Goal: Book appointment/travel/reservation

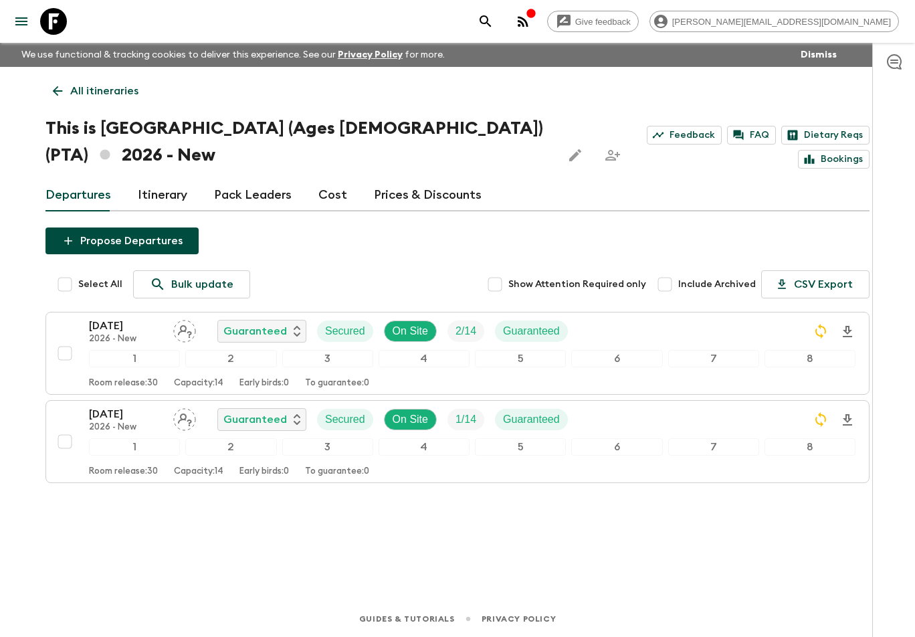
click at [52, 24] on icon at bounding box center [53, 21] width 27 height 27
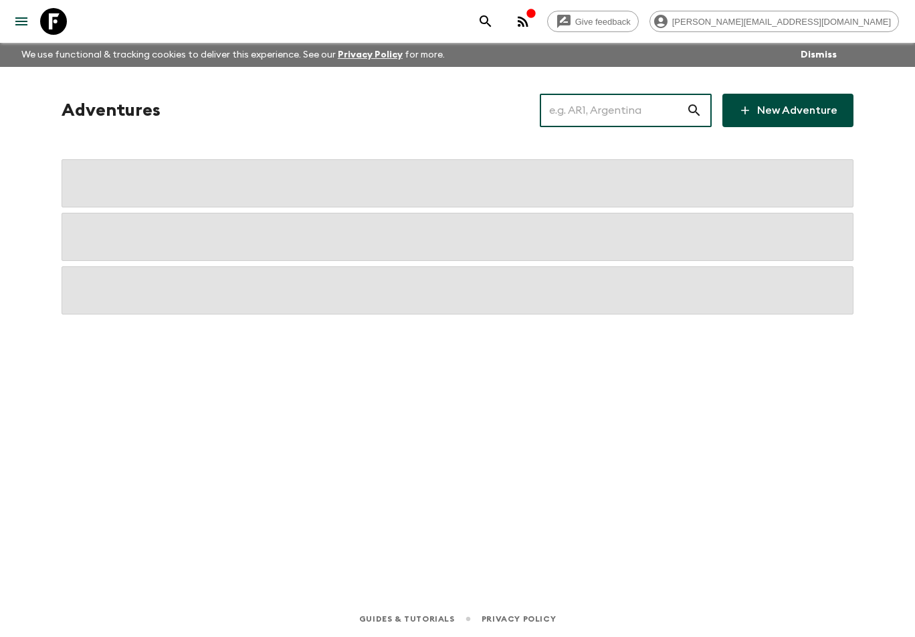
click at [623, 100] on input "text" at bounding box center [613, 110] width 147 height 37
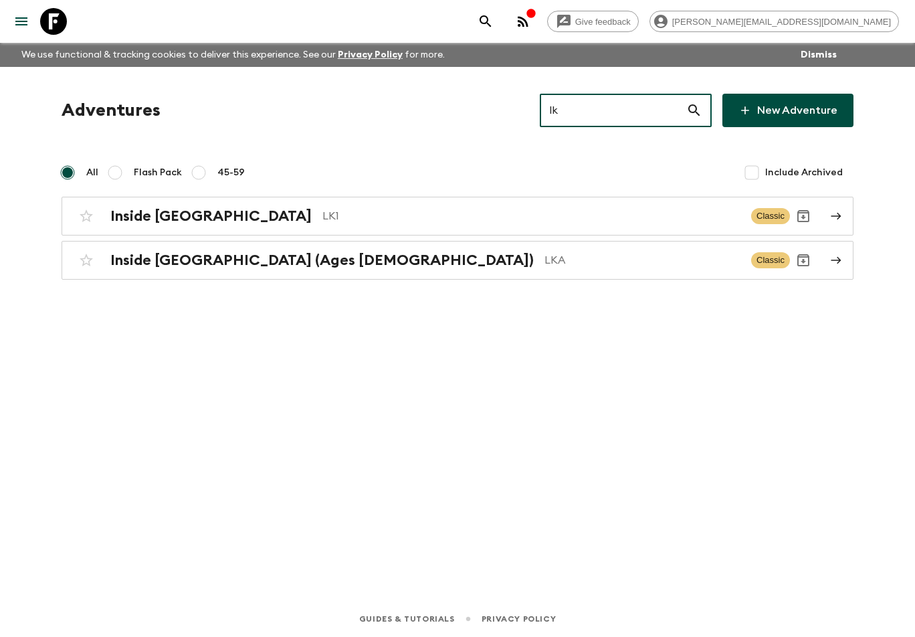
type input "lk1"
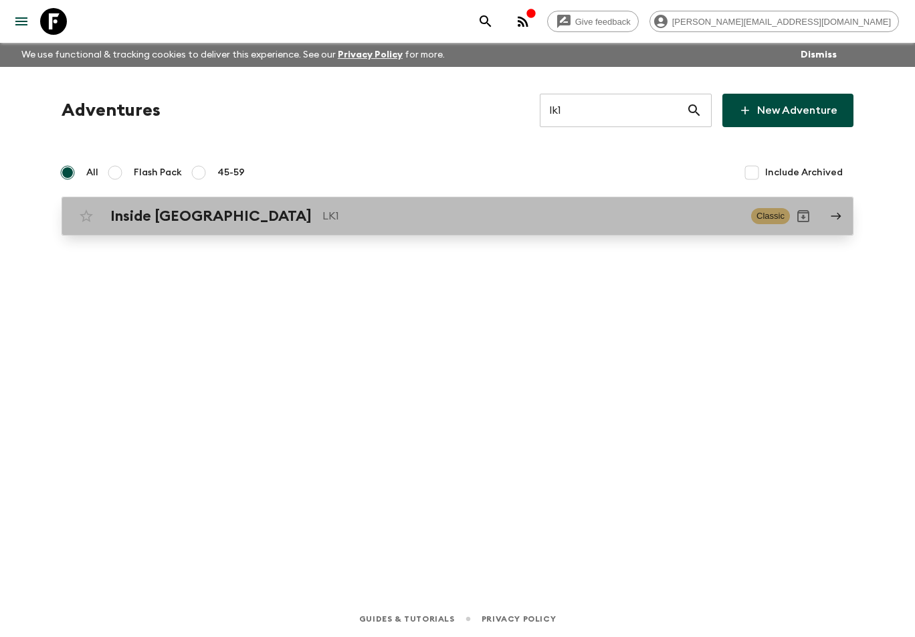
click at [227, 222] on div "Inside [GEOGRAPHIC_DATA] LK1" at bounding box center [425, 215] width 630 height 17
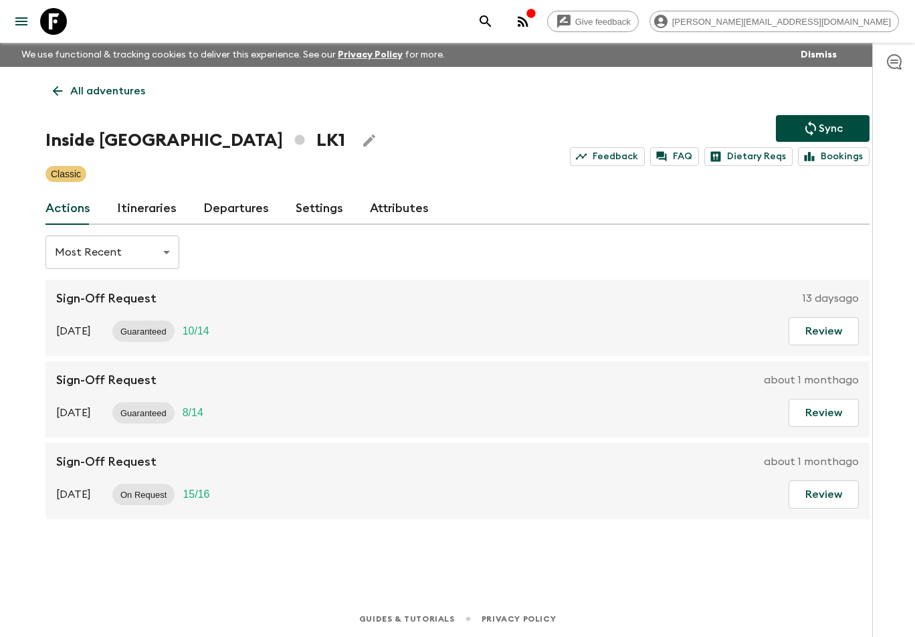
click at [370, 207] on link "Attributes" at bounding box center [399, 209] width 59 height 32
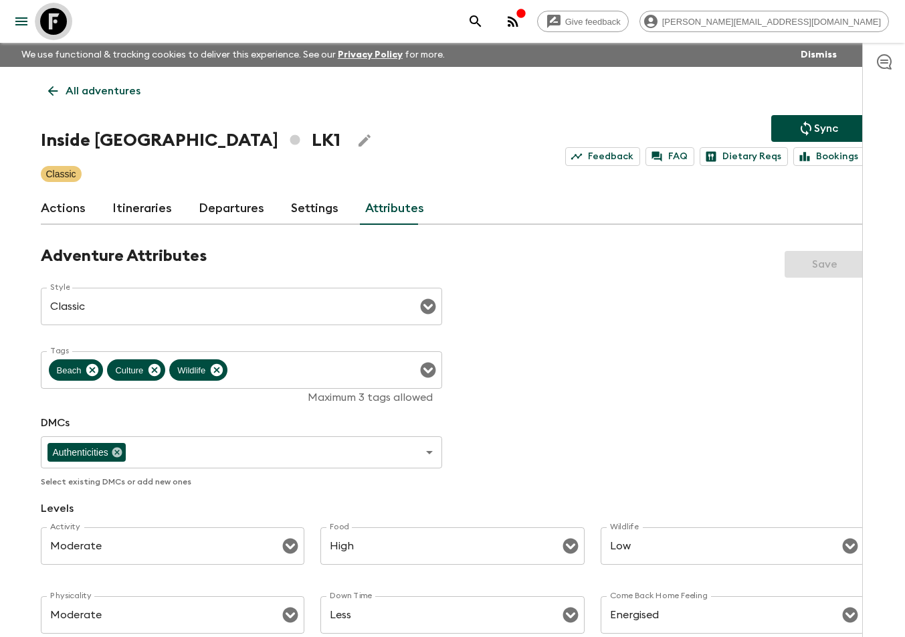
click at [55, 21] on icon at bounding box center [53, 21] width 27 height 27
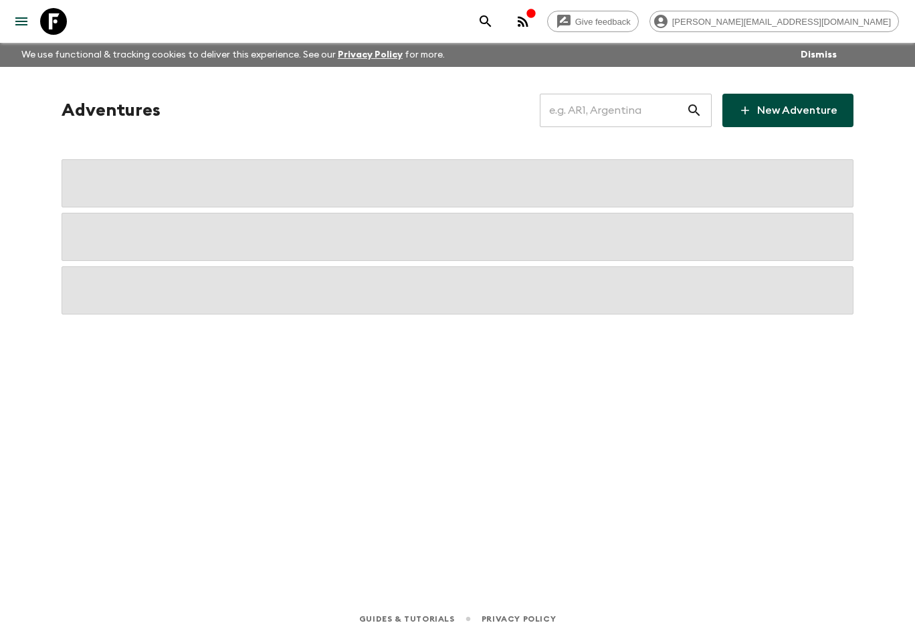
click at [569, 110] on input "text" at bounding box center [613, 110] width 147 height 37
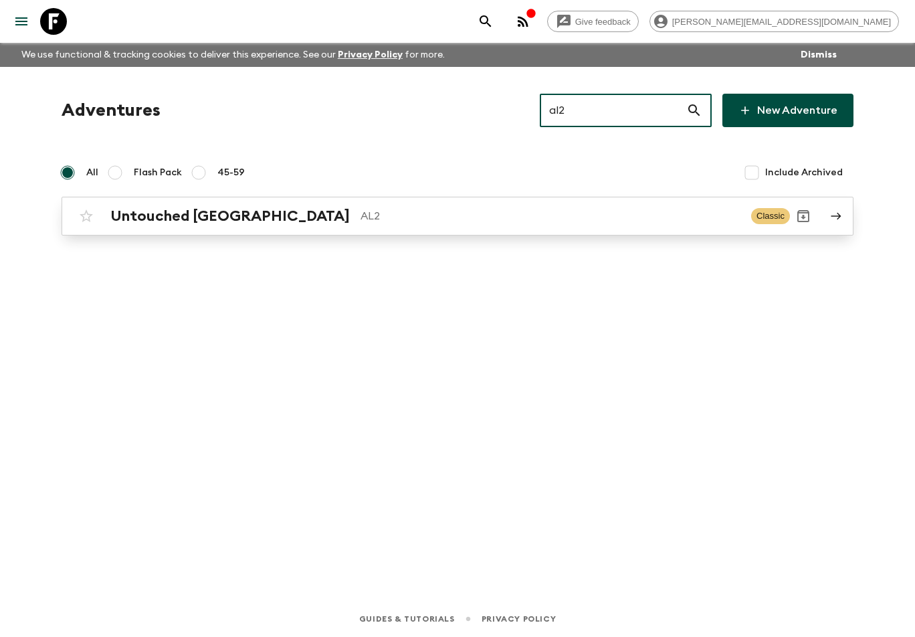
type input "al2"
click at [292, 226] on div "Untouched Albania AL2 Classic" at bounding box center [431, 216] width 717 height 27
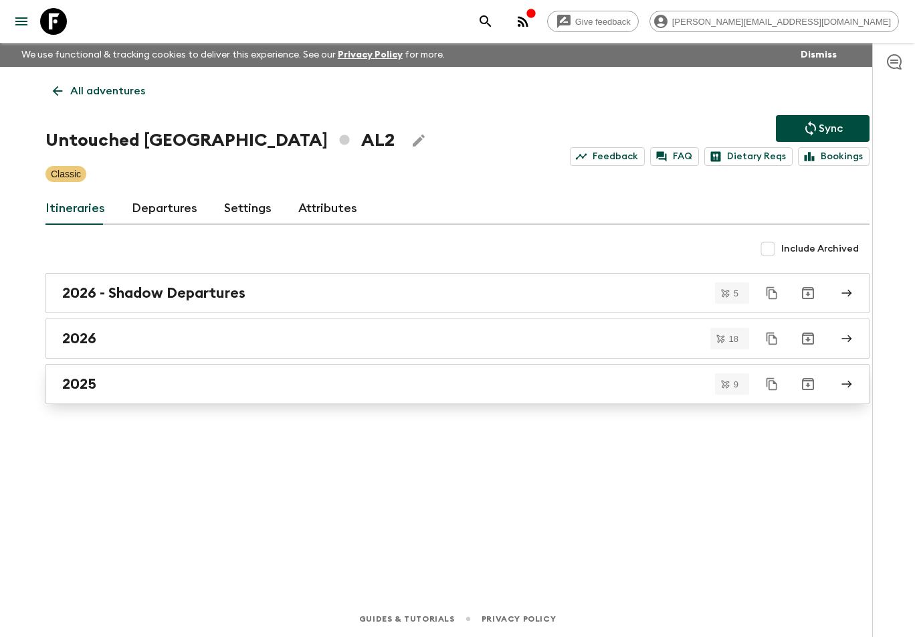
click at [169, 386] on div "2025" at bounding box center [445, 383] width 766 height 17
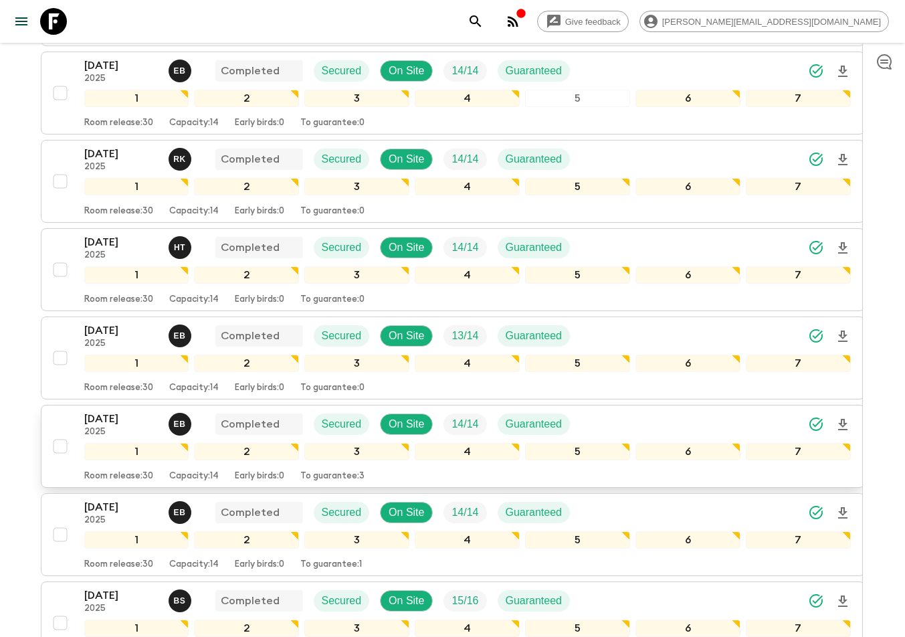
scroll to position [559, 0]
